Goal: Submit feedback/report problem

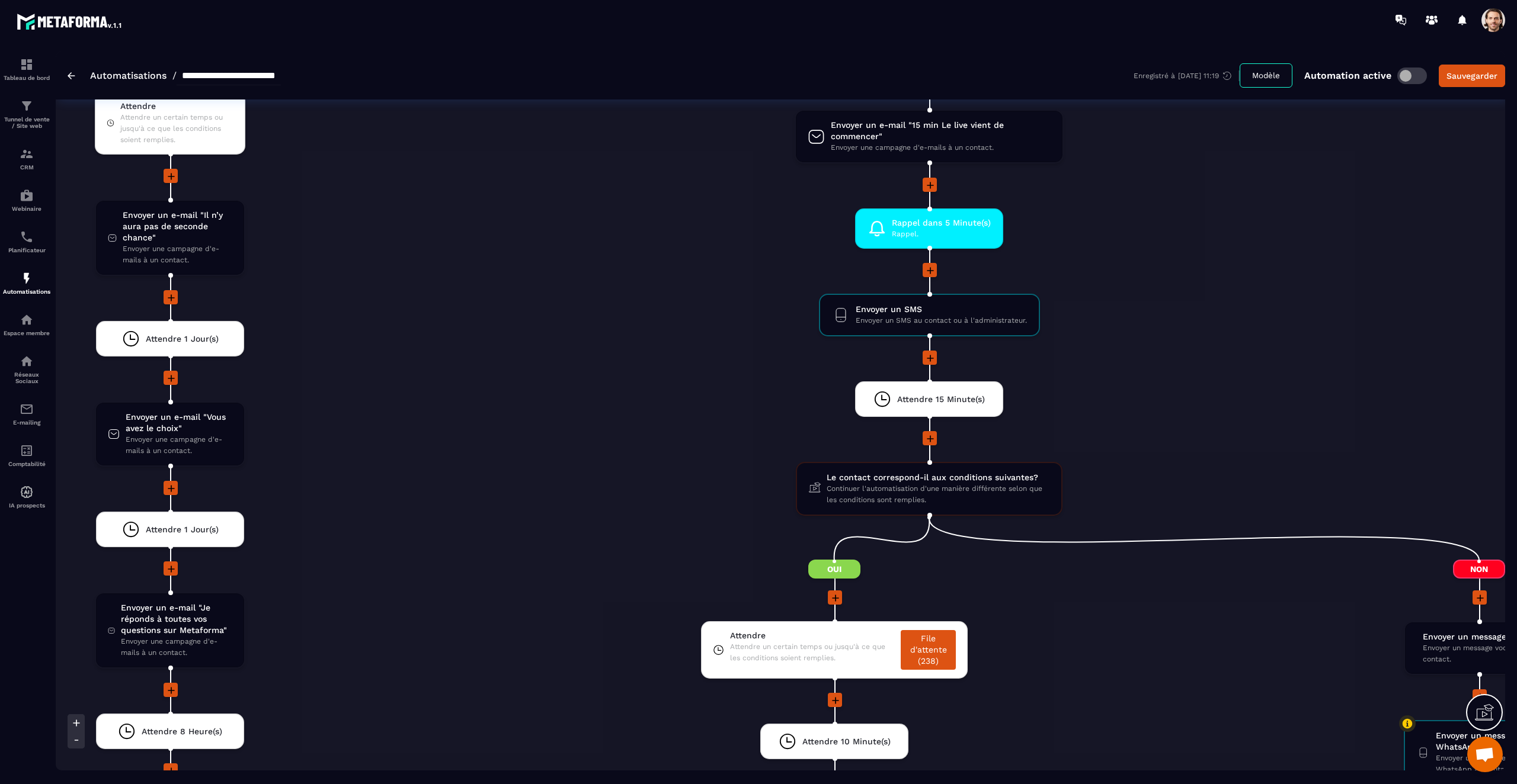
scroll to position [2799, 0]
